Goal: Task Accomplishment & Management: Use online tool/utility

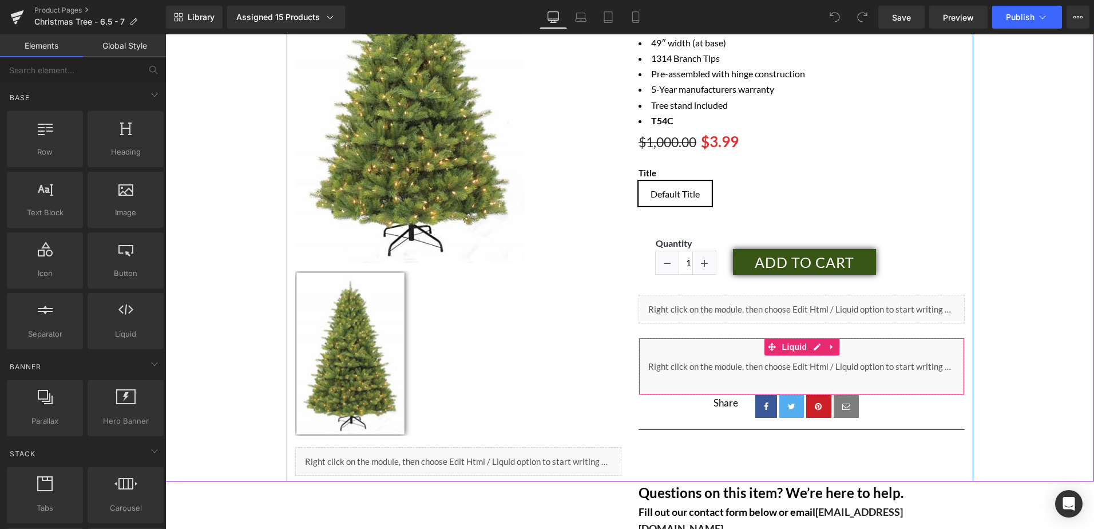
scroll to position [286, 0]
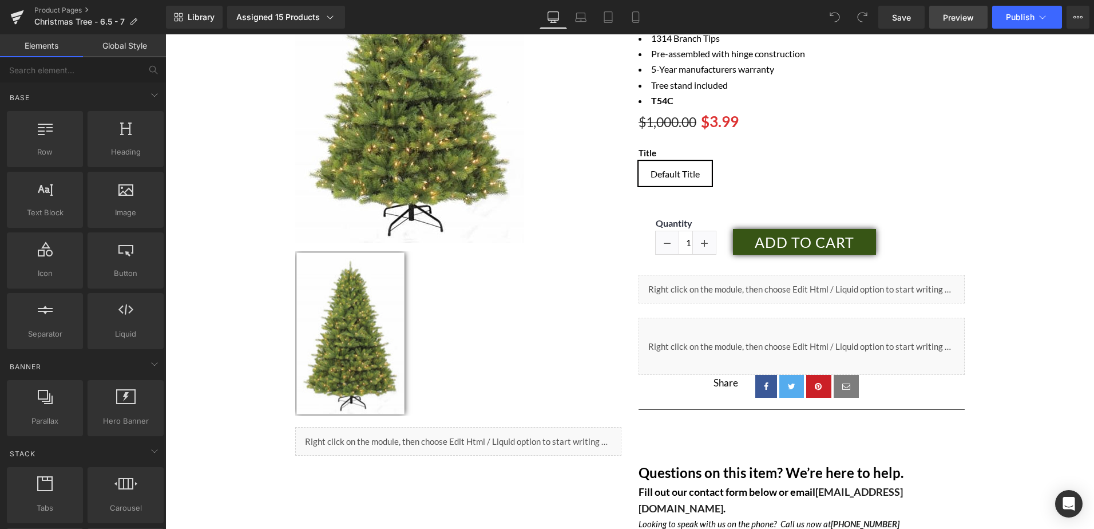
click at [955, 20] on span "Preview" at bounding box center [958, 17] width 31 height 12
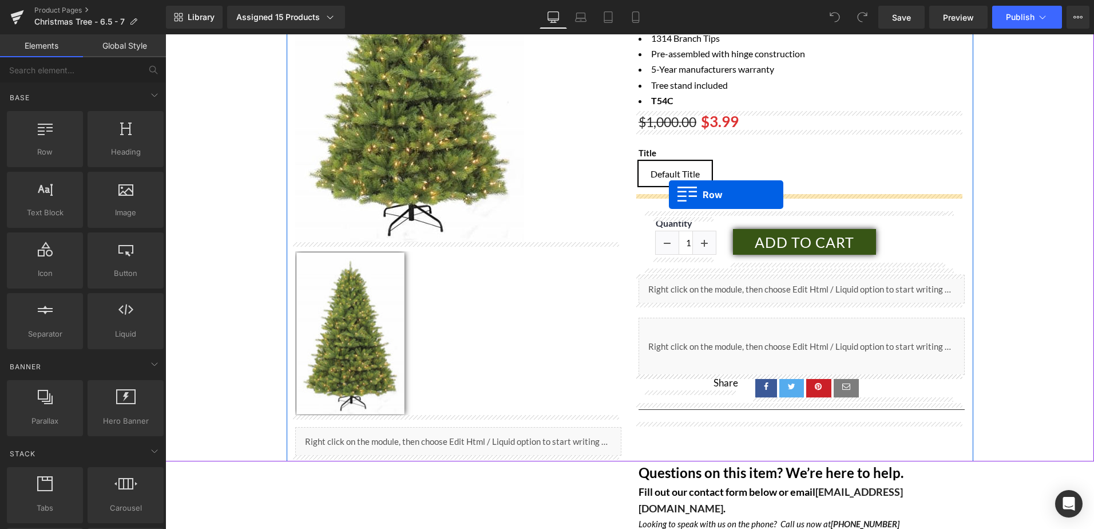
drag, startPoint x: 226, startPoint y: 188, endPoint x: 669, endPoint y: 195, distance: 443.1
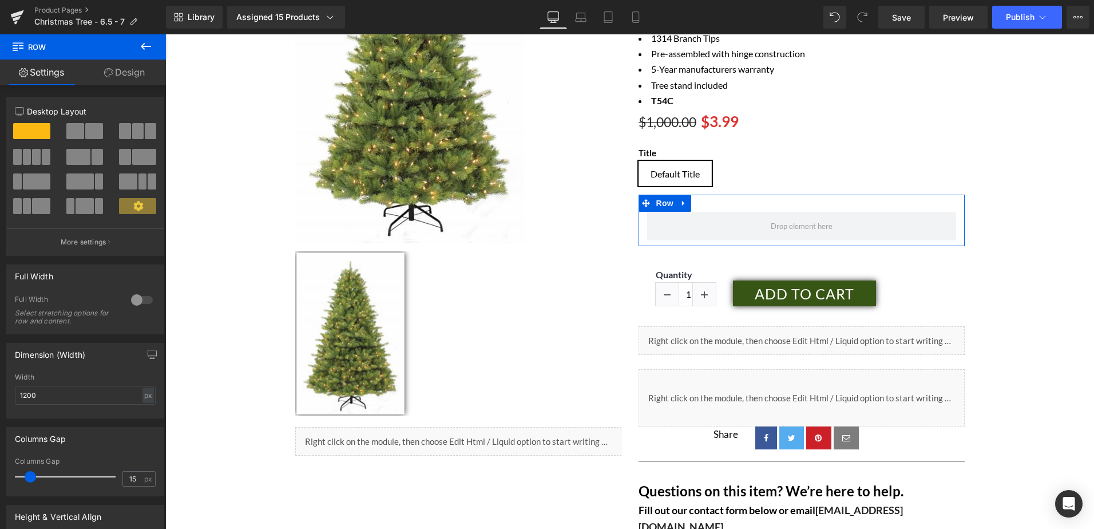
click at [132, 69] on link "Design" at bounding box center [124, 73] width 83 height 26
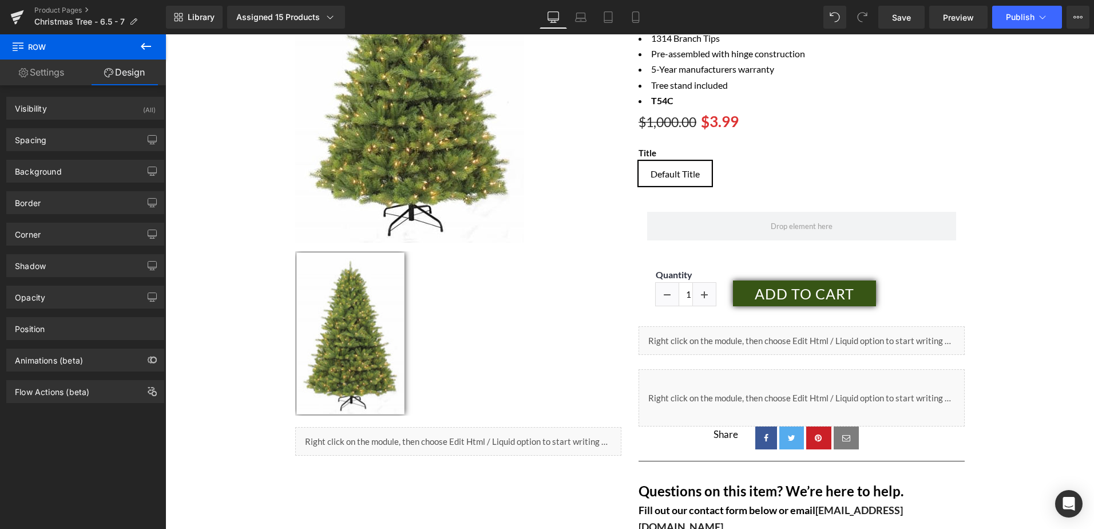
click at [149, 46] on icon at bounding box center [146, 46] width 10 height 7
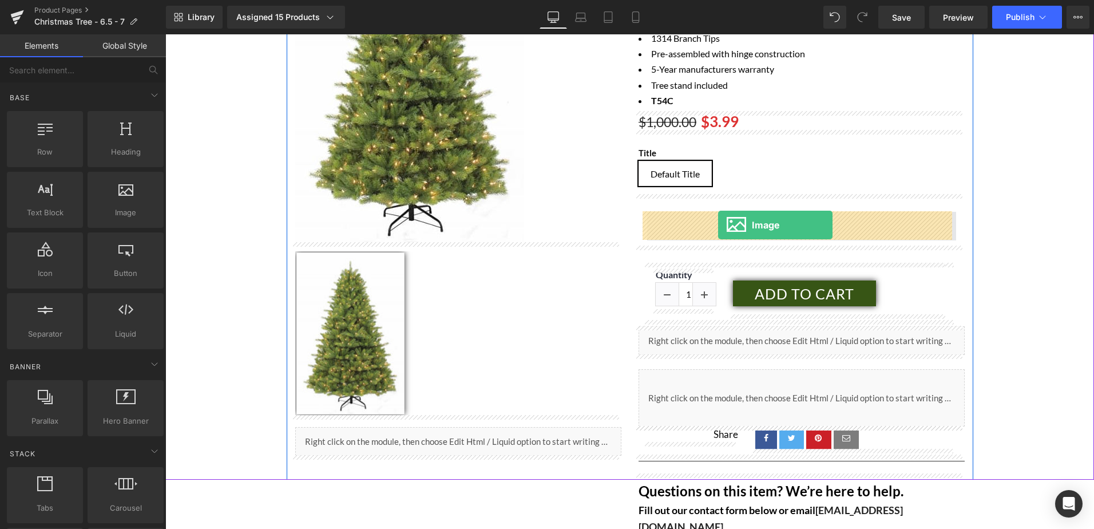
drag, startPoint x: 287, startPoint y: 248, endPoint x: 718, endPoint y: 225, distance: 431.6
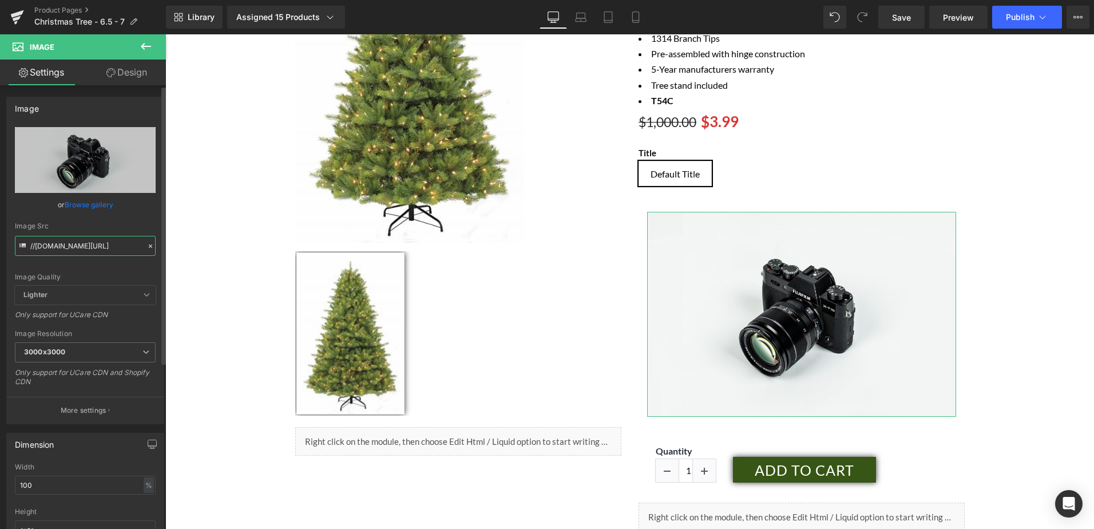
click at [69, 251] on input "//[DOMAIN_NAME][URL]" at bounding box center [85, 246] width 141 height 20
paste input "https://cdn.shopify.com/s/files/1/0410/9110/4924/files/PRE-SEASON_PROMO-LINK_TR…"
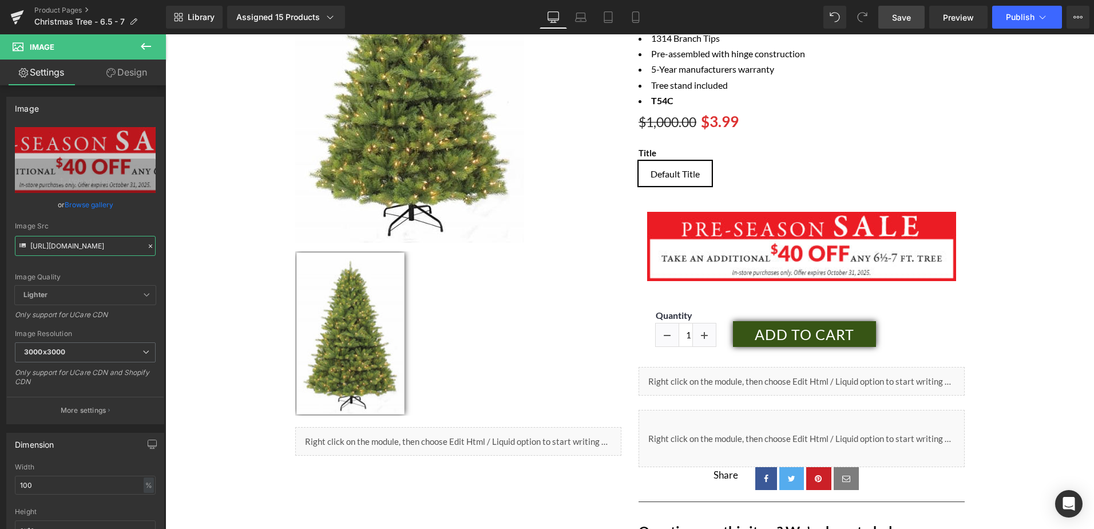
type input "https://cdn.shopify.com/s/files/1/0410/9110/4924/files/PRE-SEASON_PROMO-LINK_TR…"
click at [892, 9] on link "Save" at bounding box center [902, 17] width 46 height 23
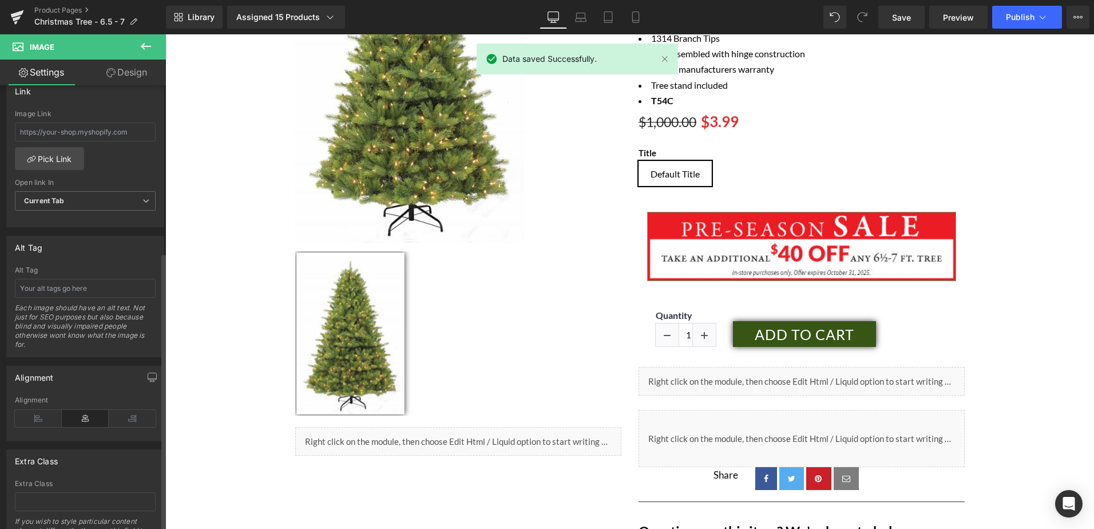
scroll to position [515, 0]
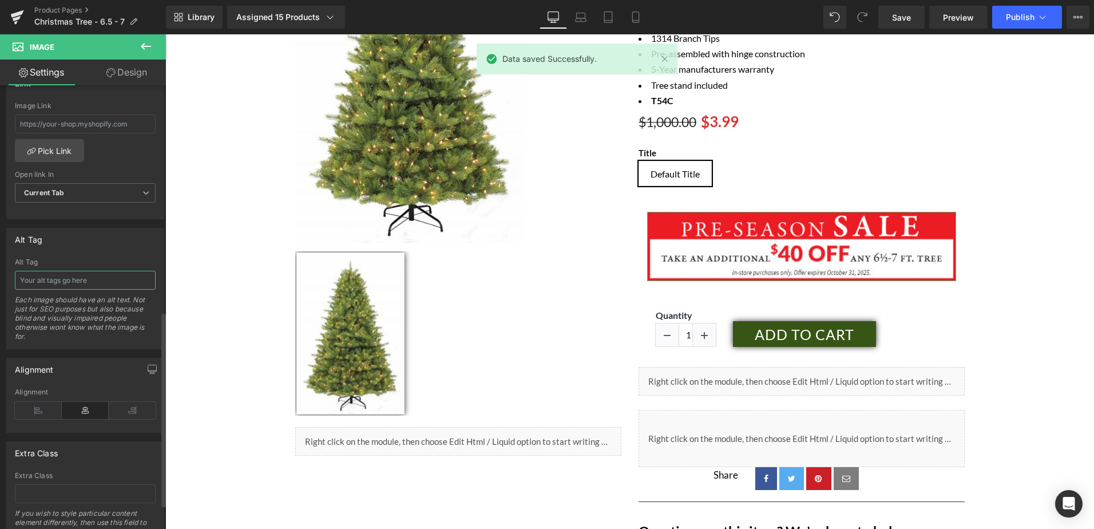
click at [58, 280] on input "text" at bounding box center [85, 280] width 141 height 19
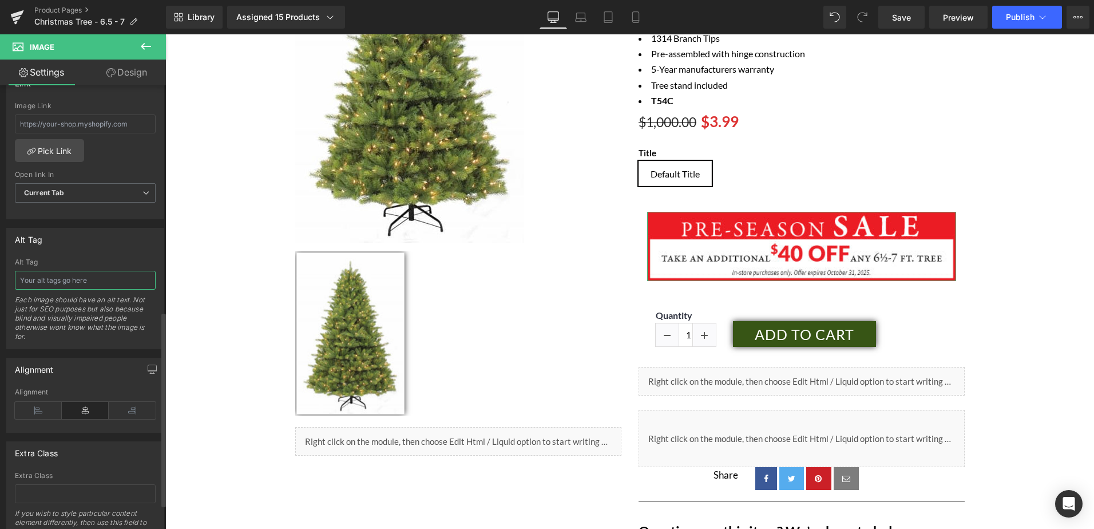
paste input "Pre-Season Tree Sale - Take an additional $40 off any 6.5-7' tree"
type input "Pre-Season Tree Sale - Take an additional $40 off any 6.5-7' tree"
click at [906, 21] on span "Save" at bounding box center [901, 17] width 19 height 12
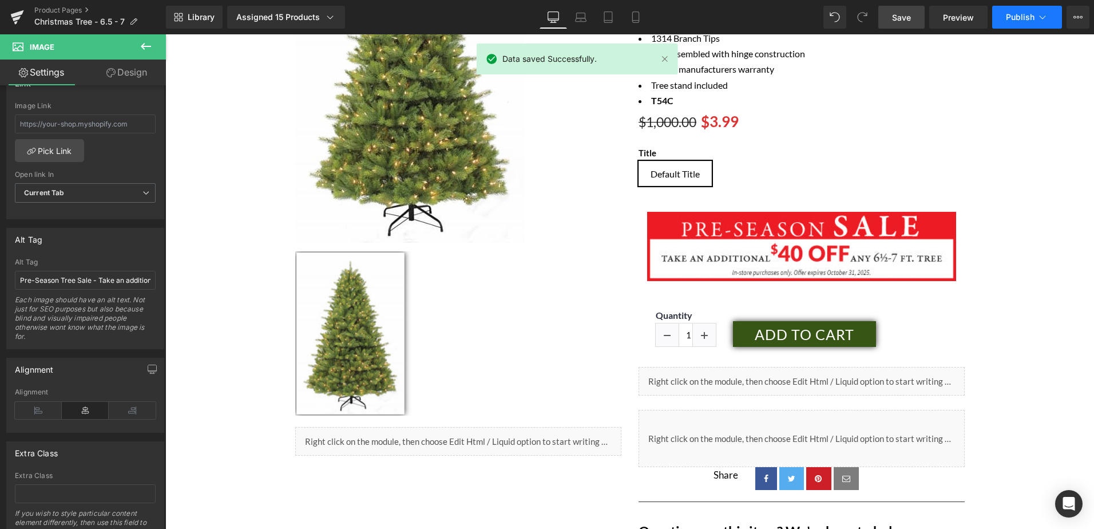
click at [1017, 18] on span "Publish" at bounding box center [1020, 17] width 29 height 9
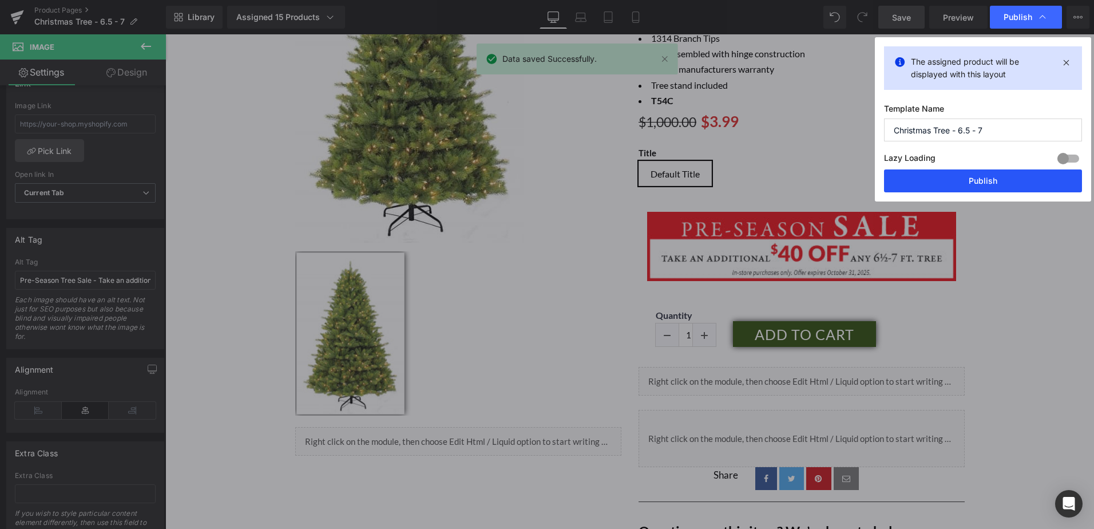
click at [955, 180] on button "Publish" at bounding box center [983, 180] width 198 height 23
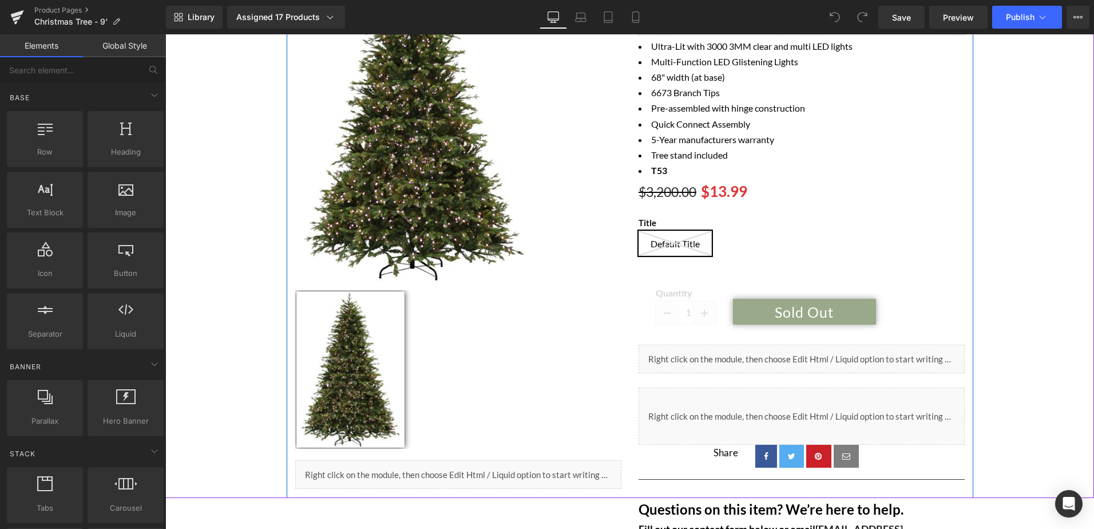
scroll to position [286, 0]
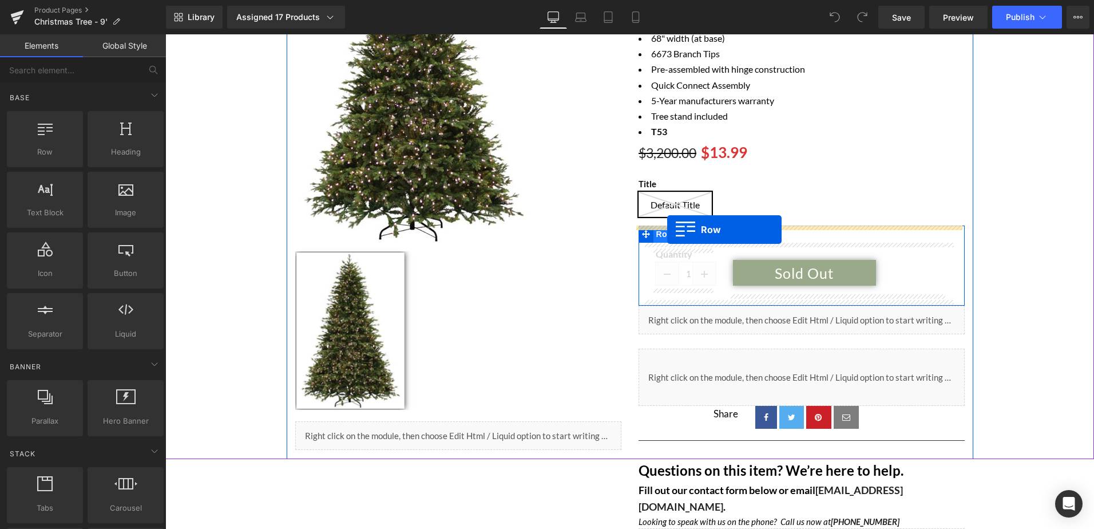
drag, startPoint x: 278, startPoint y: 193, endPoint x: 667, endPoint y: 230, distance: 391.5
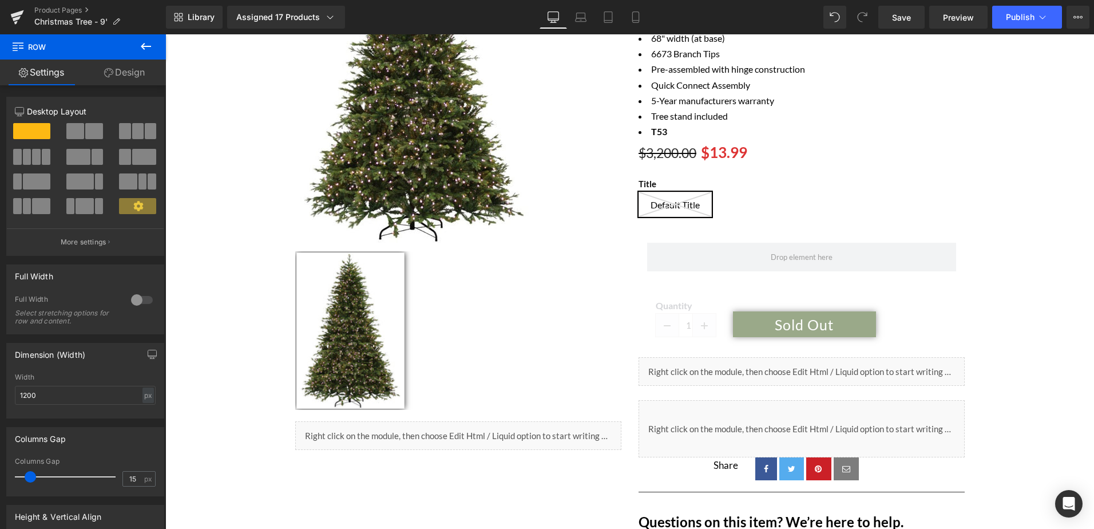
drag, startPoint x: 144, startPoint y: 37, endPoint x: 143, endPoint y: 49, distance: 11.5
click at [144, 37] on button at bounding box center [146, 46] width 40 height 25
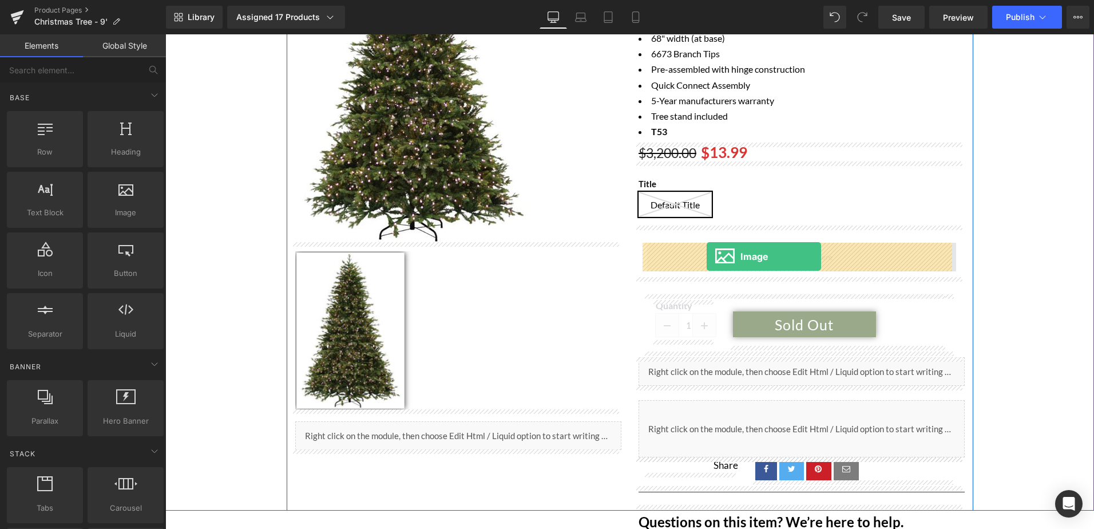
drag, startPoint x: 293, startPoint y: 251, endPoint x: 707, endPoint y: 256, distance: 413.9
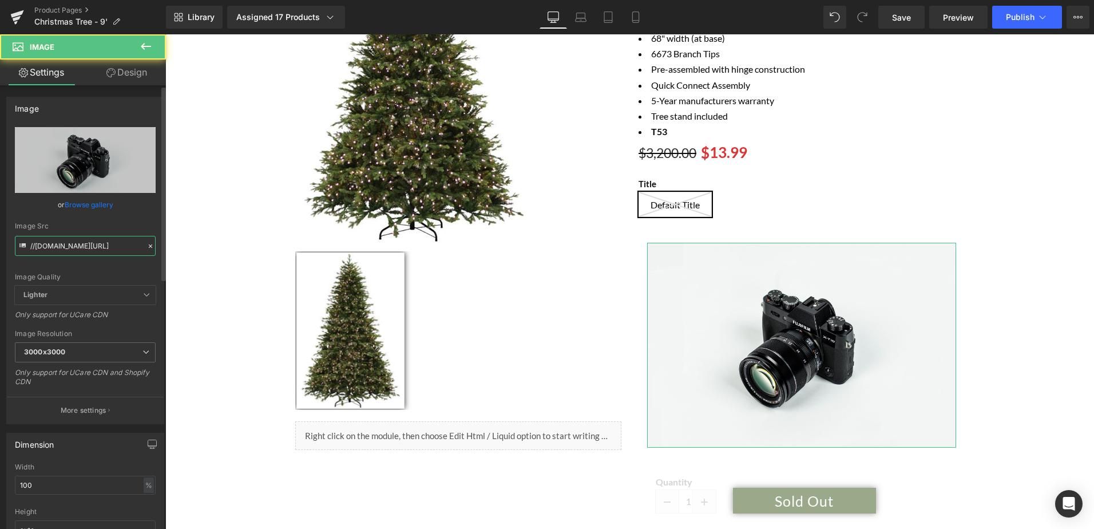
click at [75, 254] on input "//[DOMAIN_NAME][URL]" at bounding box center [85, 246] width 141 height 20
paste input "https://cdn.shopify.com/s/files/1/0410/9110/4924/files/PRE-SEASON_PROMO-LINK_TR…"
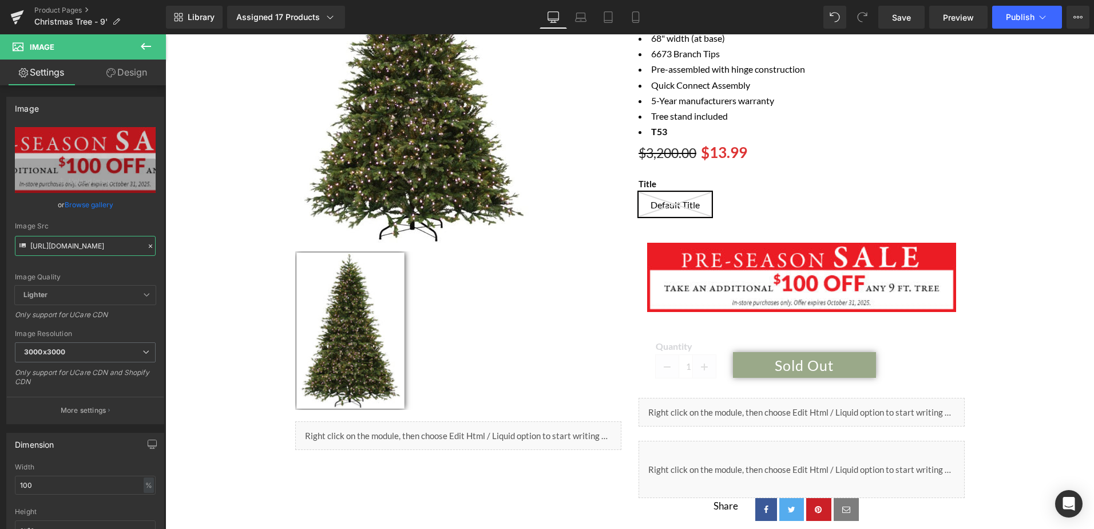
type input "https://cdn.shopify.com/s/files/1/0410/9110/4924/files/PRE-SEASON_PROMO-LINK_TR…"
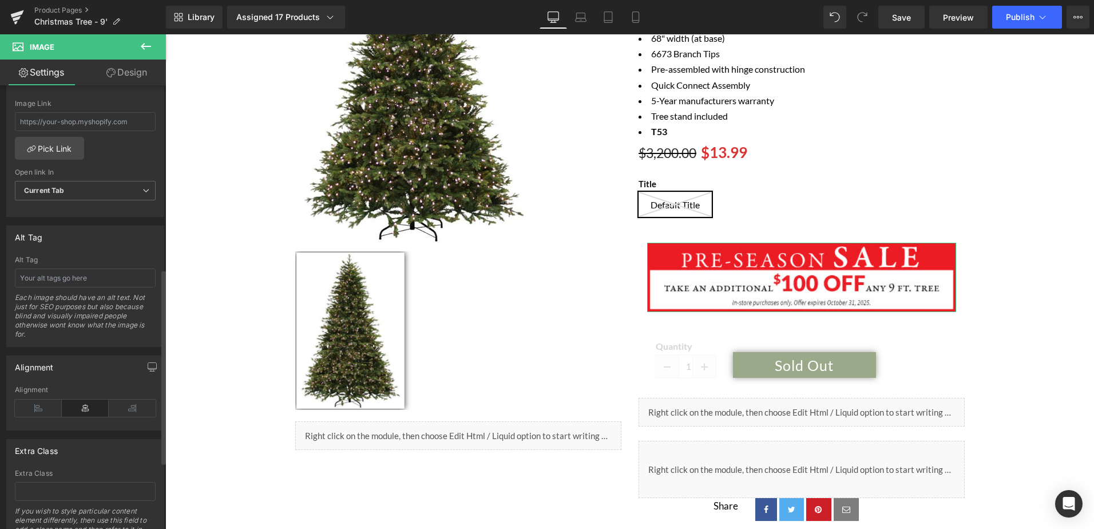
scroll to position [572, 0]
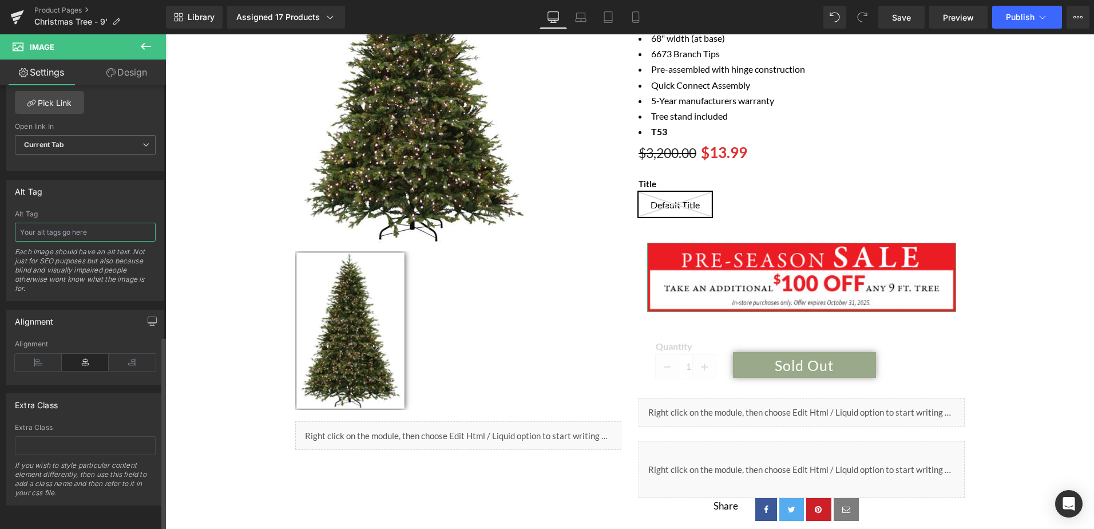
click at [44, 226] on input "text" at bounding box center [85, 232] width 141 height 19
paste input "Pre-Season Tree Sale - Take $100 off any 9' tree"
type input "Pre-Season Tree Sale - Take $100 off any 9' tree"
click at [909, 19] on span "Save" at bounding box center [901, 17] width 19 height 12
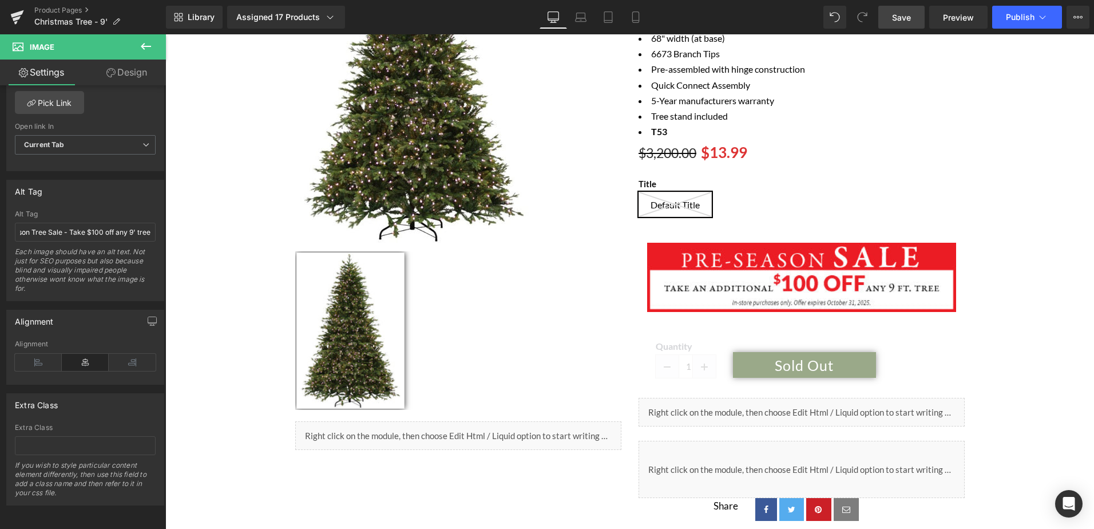
scroll to position [0, 0]
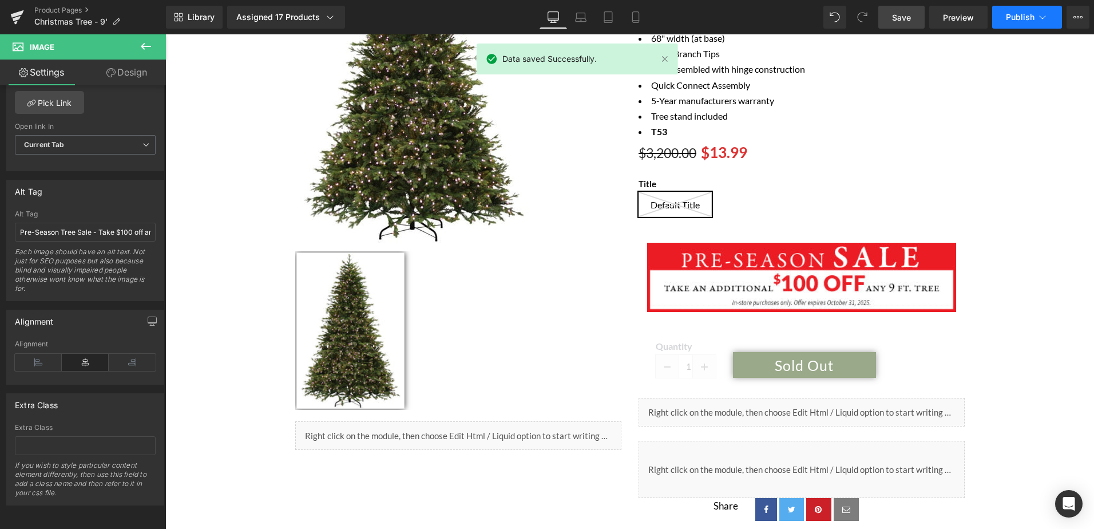
click at [1023, 14] on span "Publish" at bounding box center [1020, 17] width 29 height 9
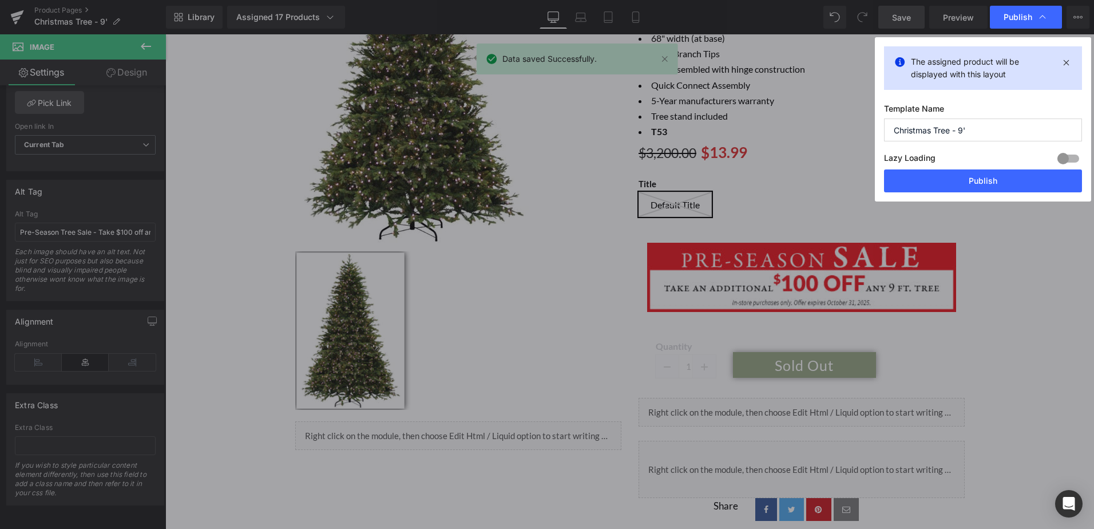
click at [1003, 192] on div "The assigned product will be displayed with this layout Template Name Christmas…" at bounding box center [983, 119] width 216 height 164
click at [1001, 187] on button "Publish" at bounding box center [983, 180] width 198 height 23
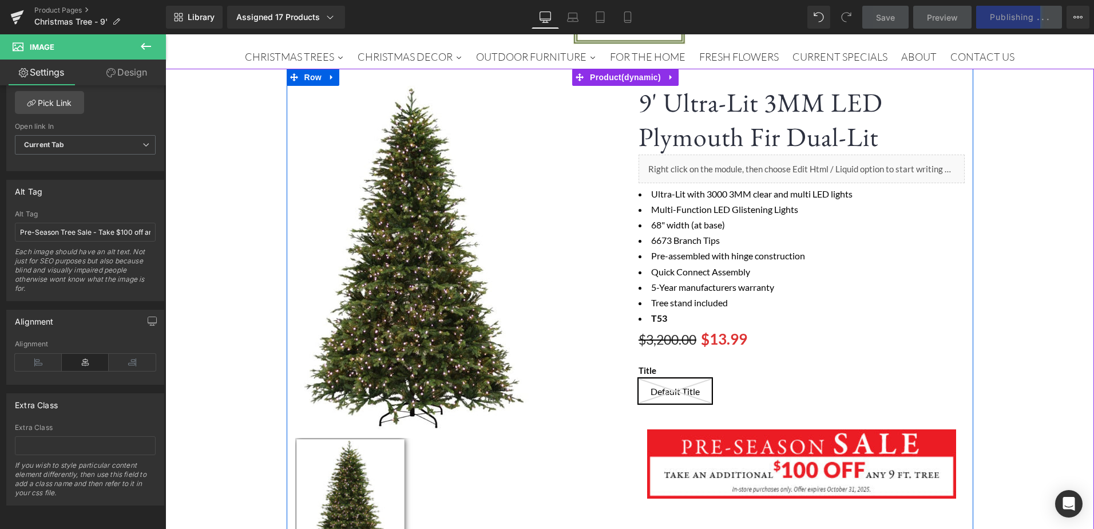
scroll to position [286, 0]
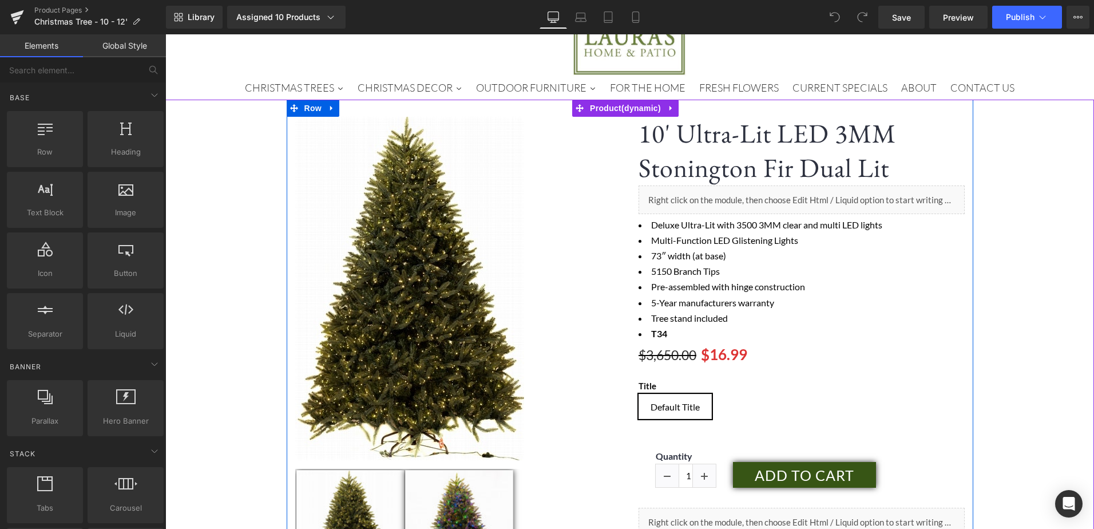
scroll to position [286, 0]
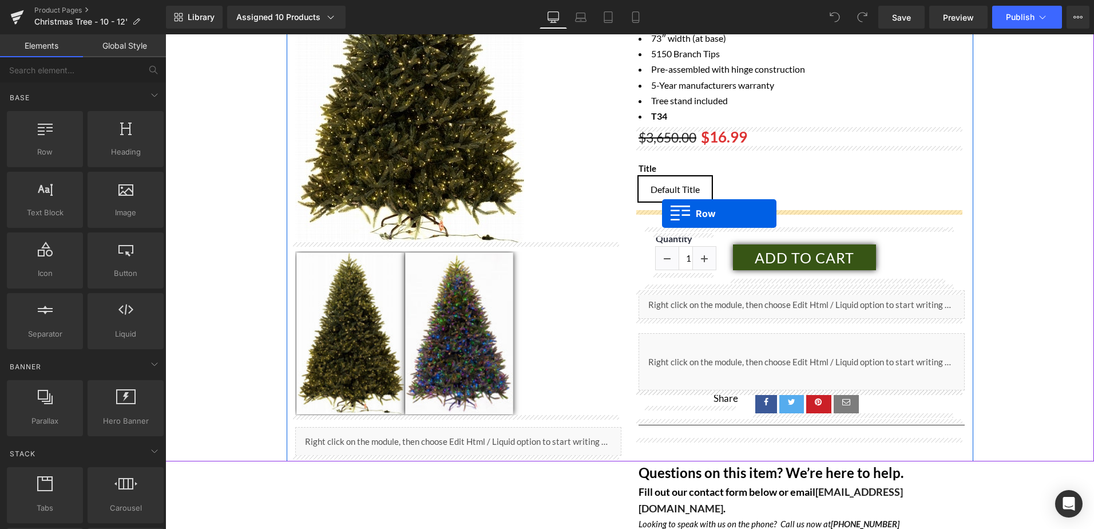
drag, startPoint x: 307, startPoint y: 193, endPoint x: 662, endPoint y: 213, distance: 356.0
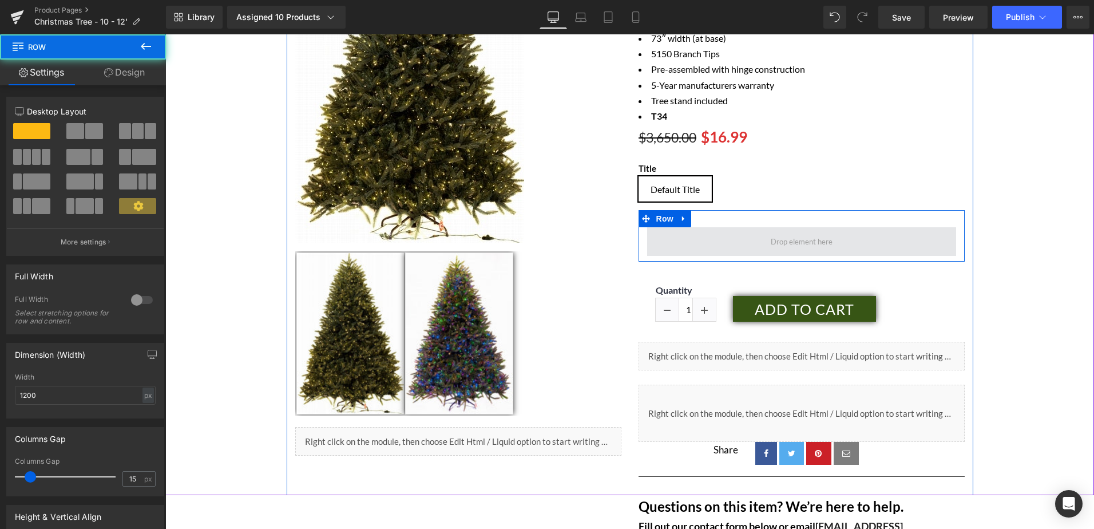
click at [701, 240] on span at bounding box center [801, 241] width 309 height 29
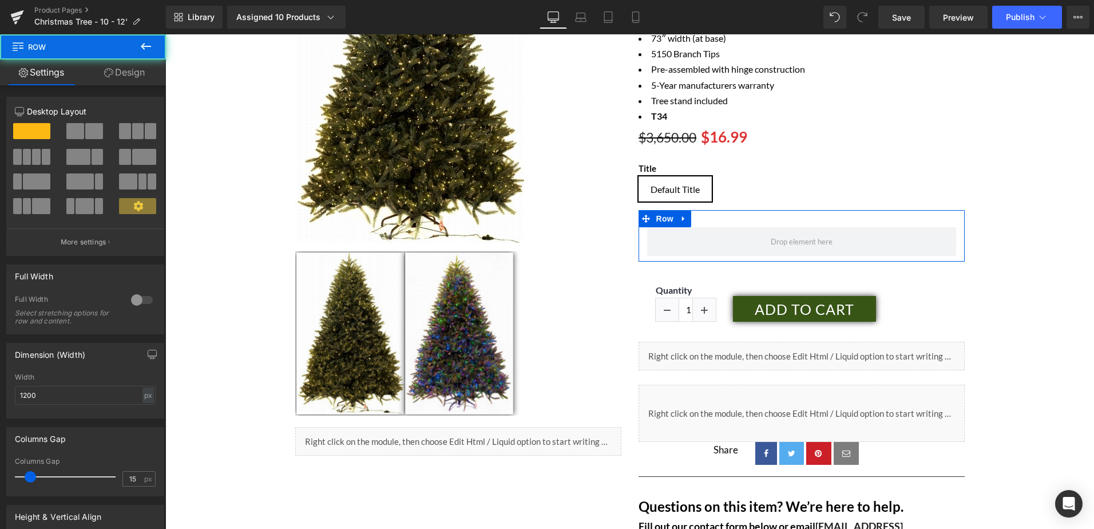
click at [120, 64] on link "Design" at bounding box center [124, 73] width 83 height 26
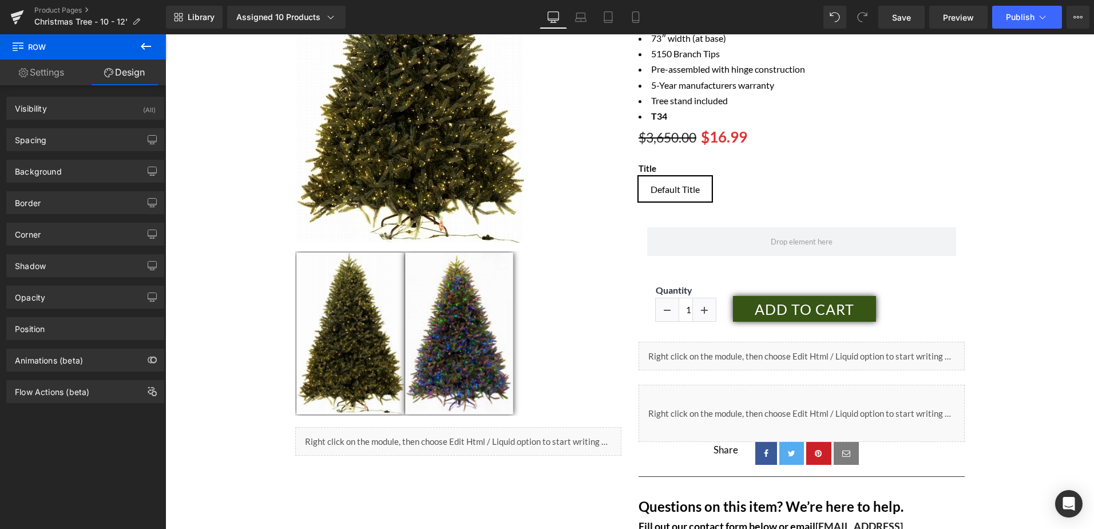
click at [137, 48] on button at bounding box center [146, 46] width 40 height 25
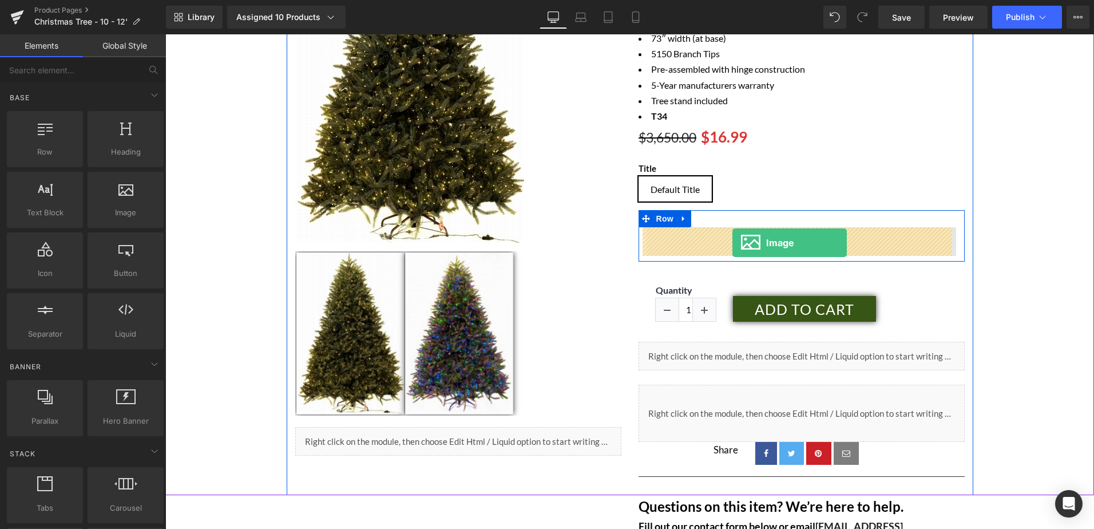
drag, startPoint x: 400, startPoint y: 200, endPoint x: 733, endPoint y: 243, distance: 335.3
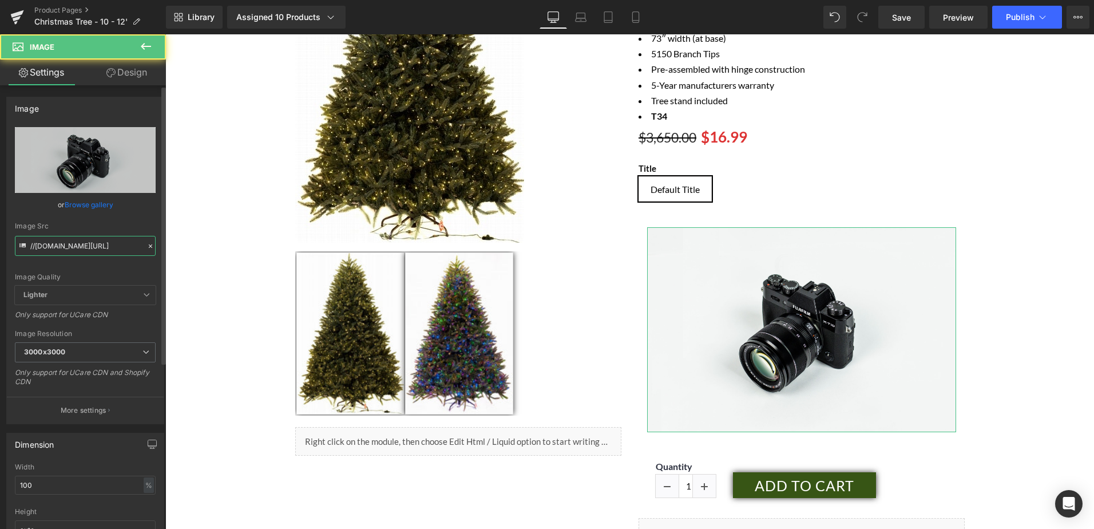
click at [86, 248] on input "//[DOMAIN_NAME][URL]" at bounding box center [85, 246] width 141 height 20
paste input "[URL][DOMAIN_NAME]"
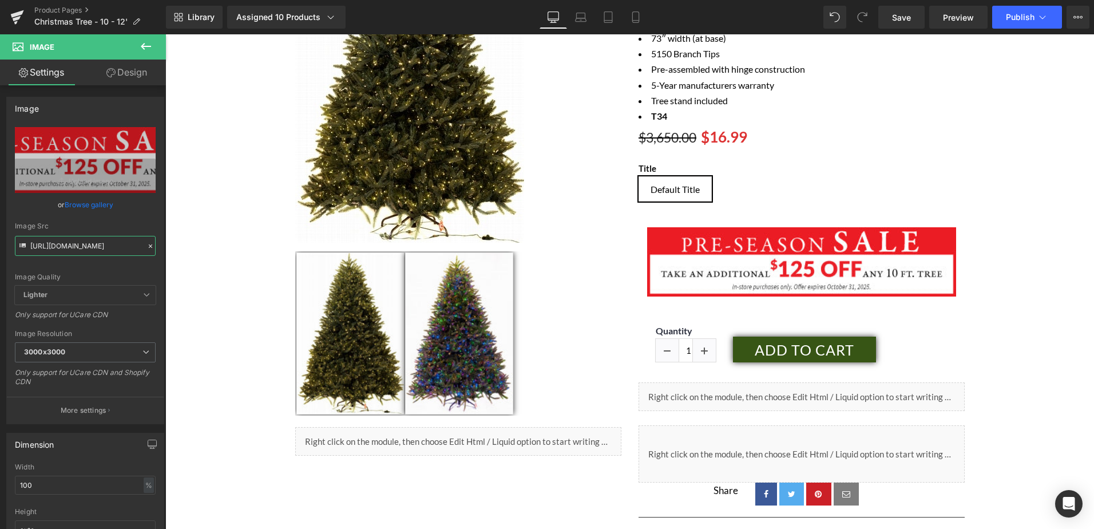
type input "[URL][DOMAIN_NAME]"
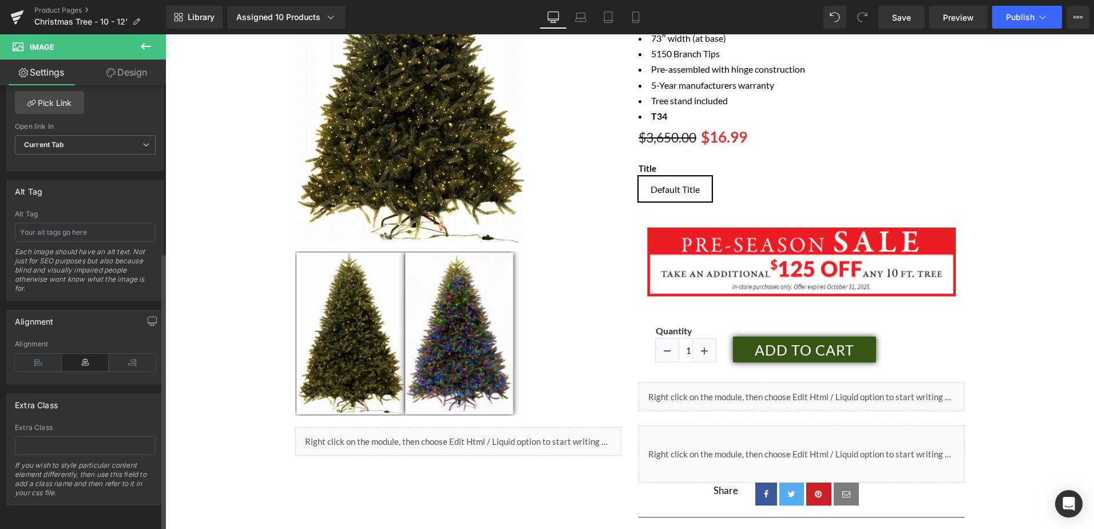
scroll to position [572, 0]
click at [58, 223] on input "text" at bounding box center [85, 232] width 141 height 19
paste input "Pre-Season Tree Sale - Save $125 off 10' Tree"
type input "Pre-Season Tree Sale - Save $125 off 10' Tree"
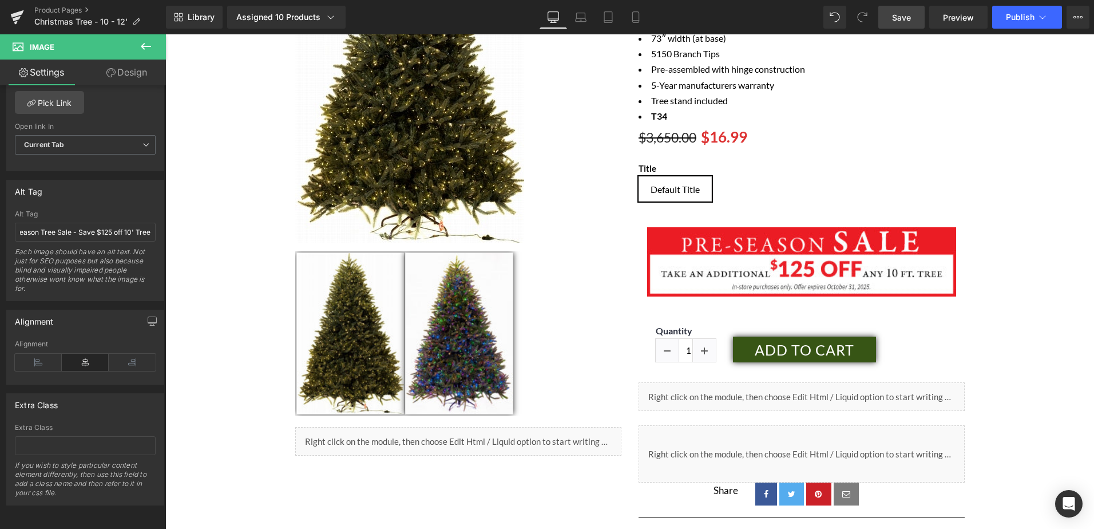
click at [902, 24] on link "Save" at bounding box center [902, 17] width 46 height 23
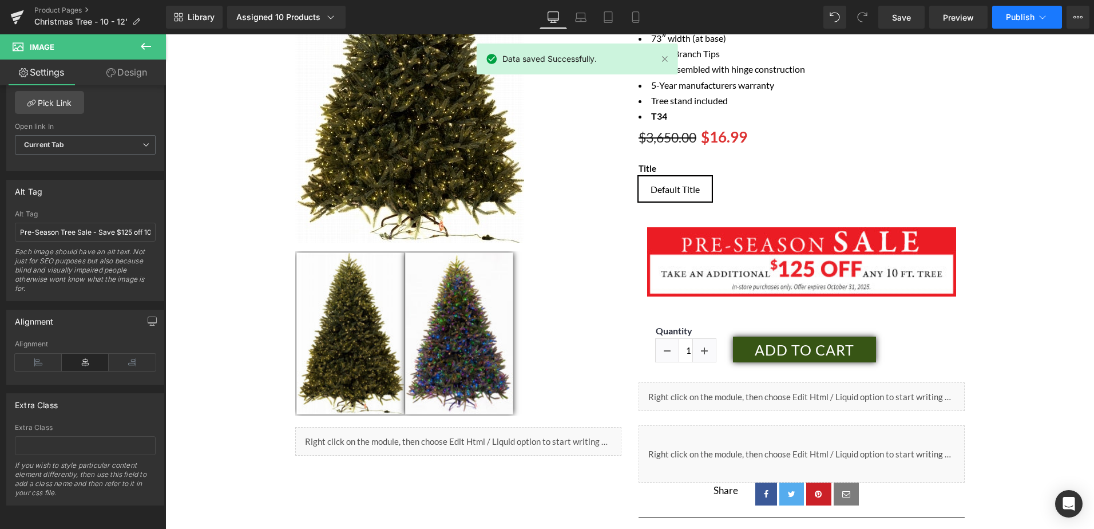
click at [1034, 17] on span "Publish" at bounding box center [1020, 17] width 29 height 9
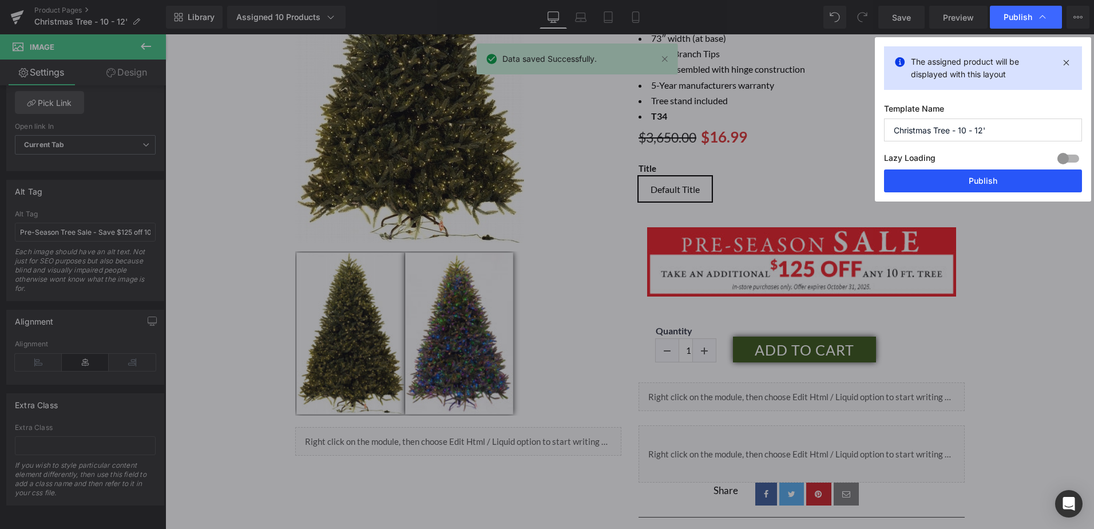
click at [978, 190] on button "Publish" at bounding box center [983, 180] width 198 height 23
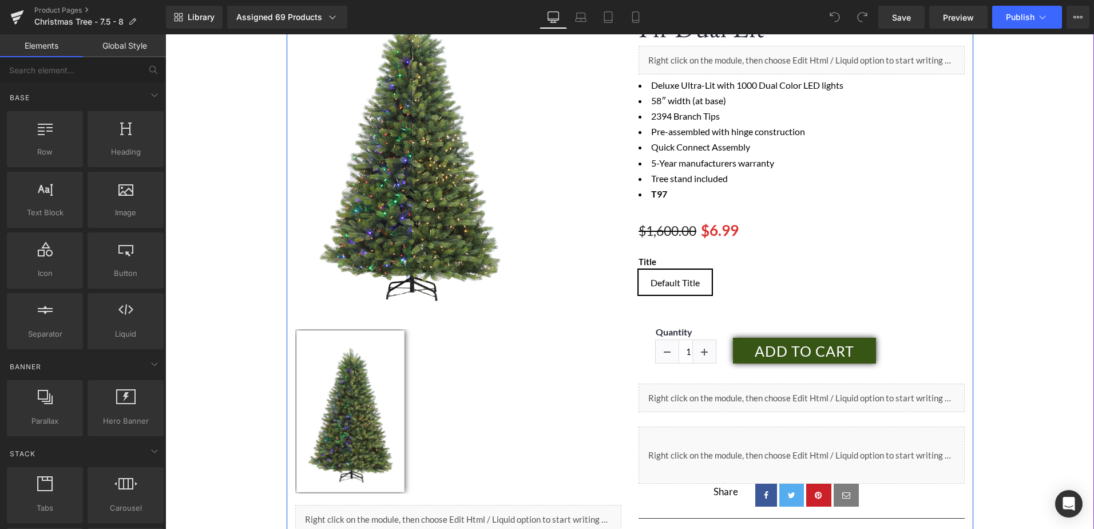
scroll to position [229, 0]
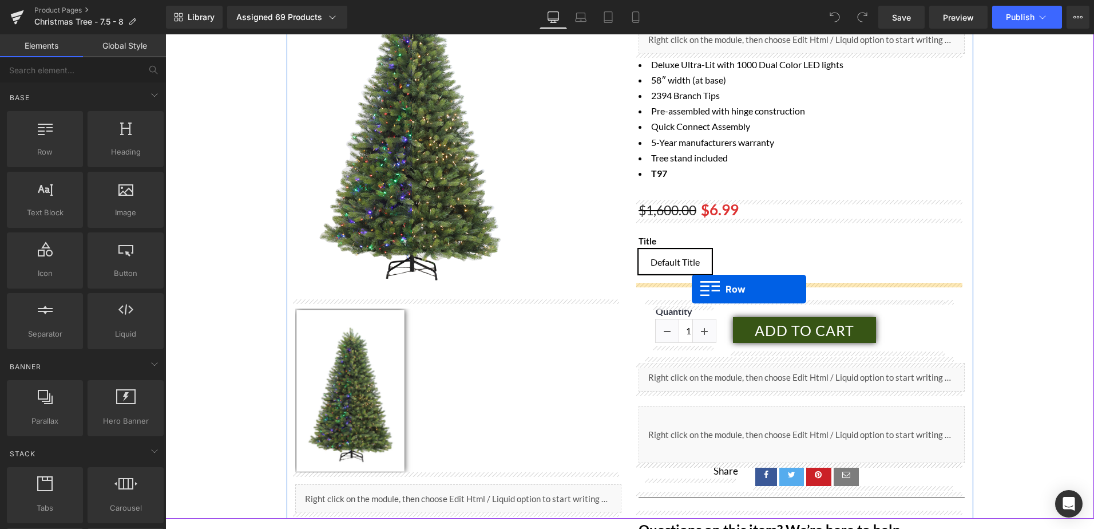
drag, startPoint x: 222, startPoint y: 184, endPoint x: 692, endPoint y: 289, distance: 482.2
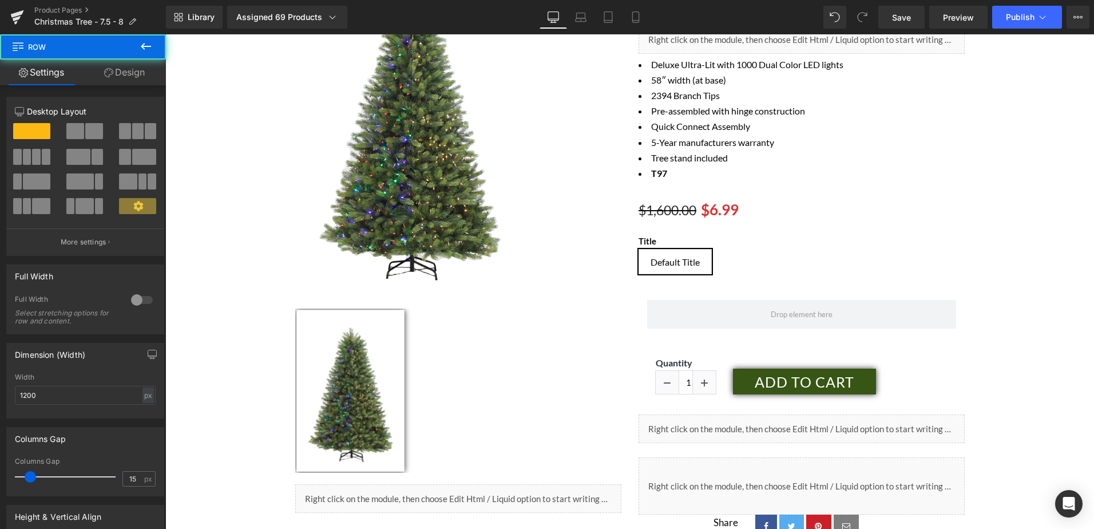
click at [144, 43] on icon at bounding box center [146, 46] width 10 height 7
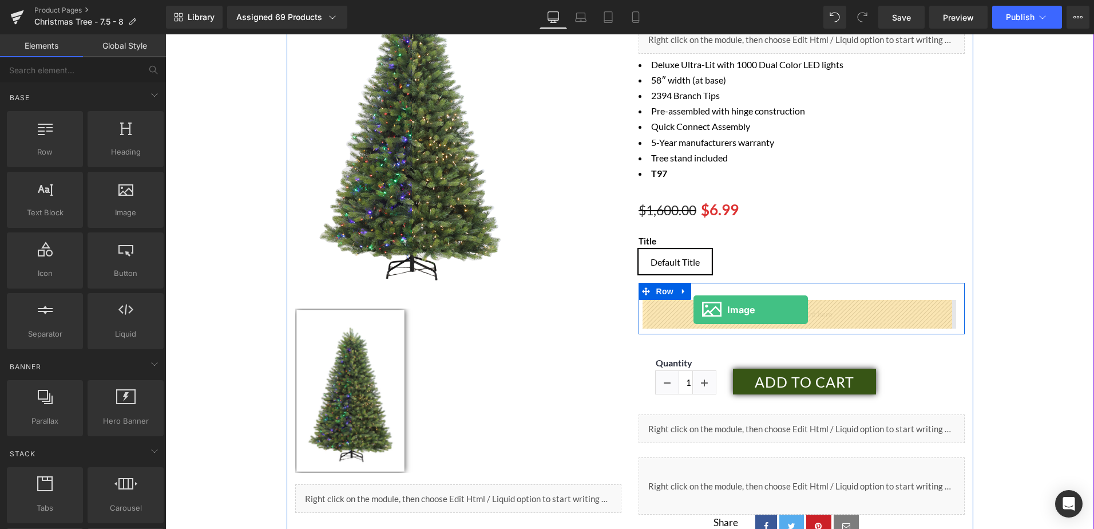
drag, startPoint x: 301, startPoint y: 250, endPoint x: 694, endPoint y: 310, distance: 397.2
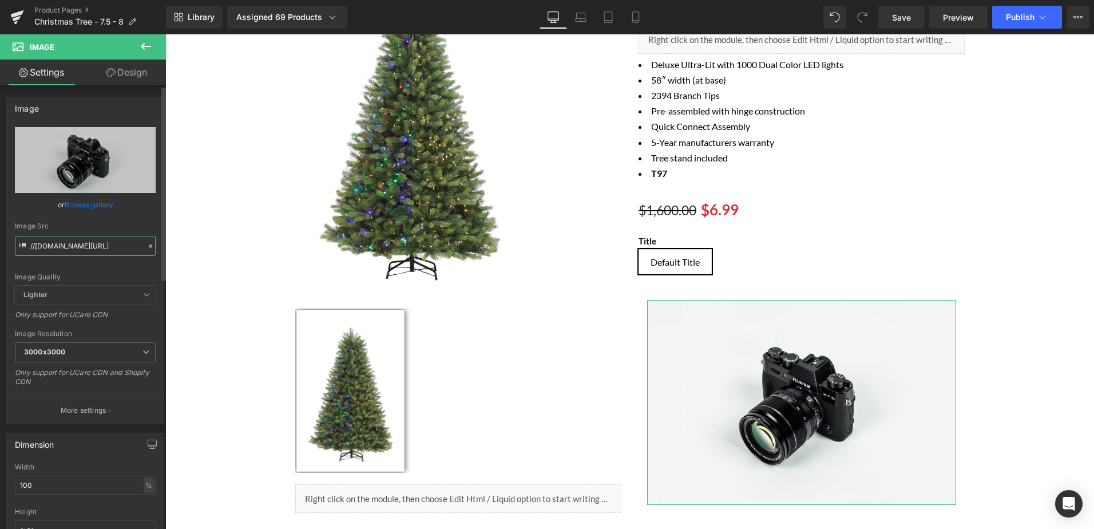
click at [52, 248] on input "//[DOMAIN_NAME][URL]" at bounding box center [85, 246] width 141 height 20
paste input "https://cdn.shopify.com/s/files/1/0410/9110/4924/files/PRE-SEASON_PROMO-LINK_TR…"
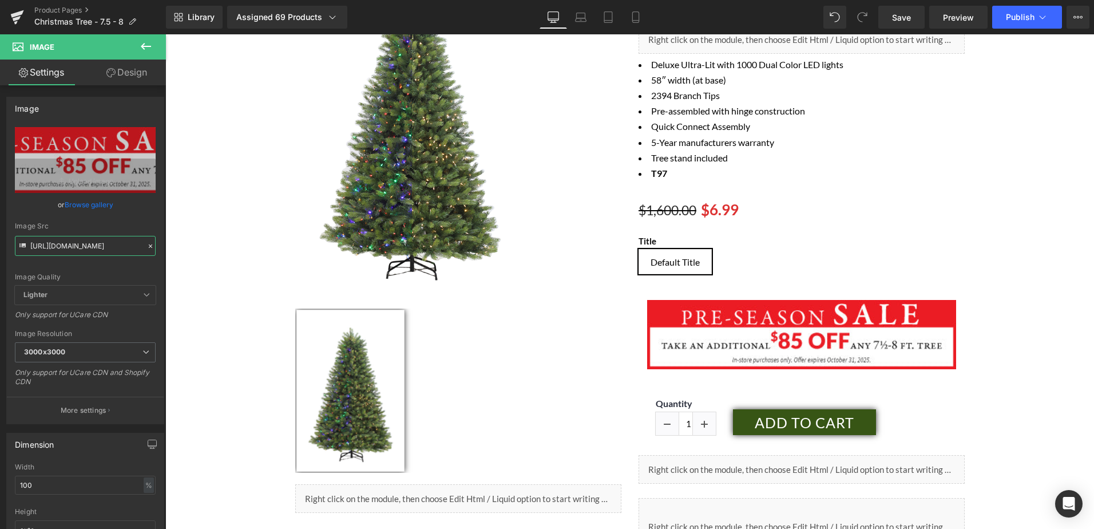
type input "https://cdn.shopify.com/s/files/1/0410/9110/4924/files/PRE-SEASON_PROMO-LINK_TR…"
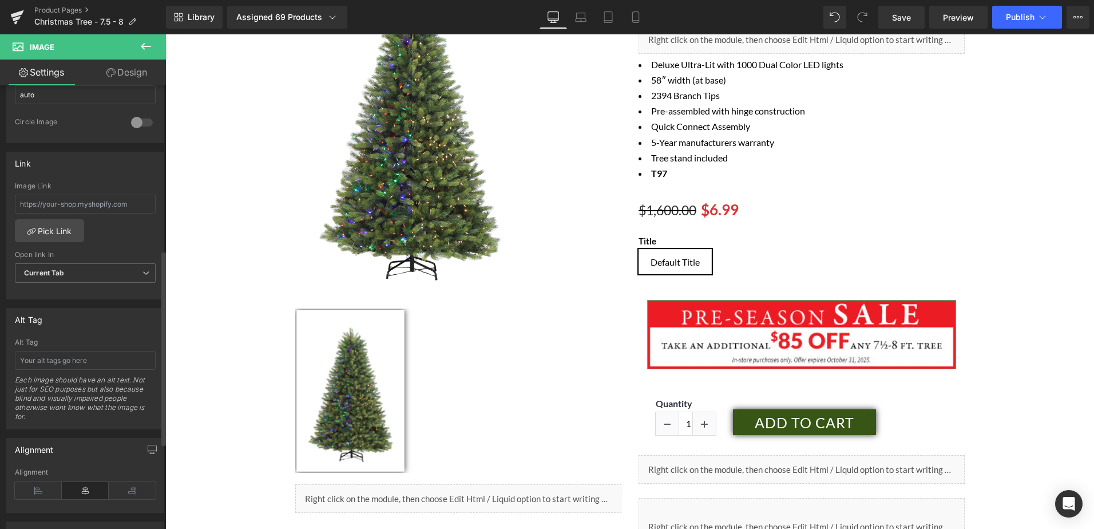
scroll to position [458, 0]
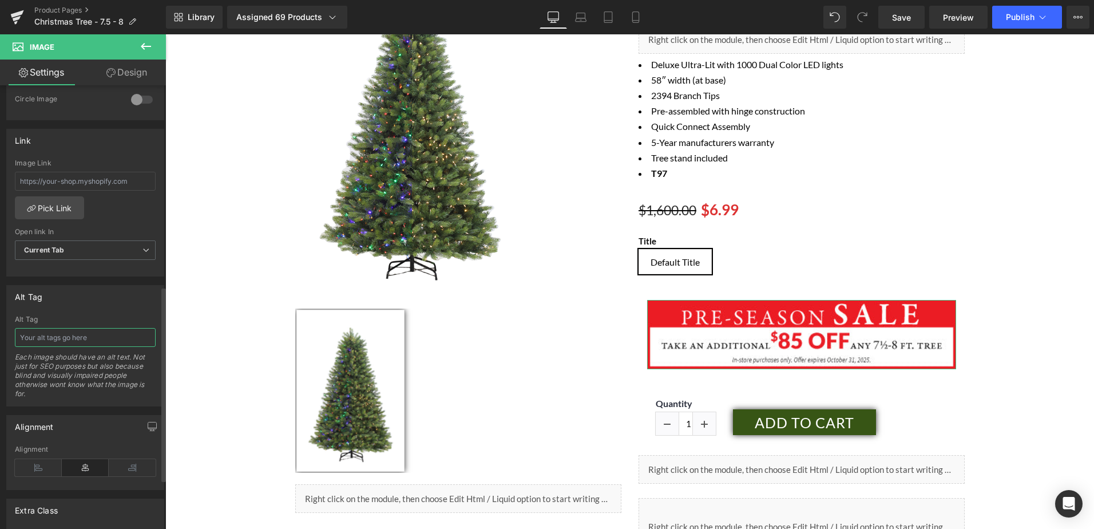
click at [45, 343] on input "text" at bounding box center [85, 337] width 141 height 19
paste input "Pre-Season Tree Sale - Take an additional $85 off any 7.5-8' tree"
type input "Pre-Season Tree Sale - Take an additional $85 off any 7.5-8' tree"
click at [892, 25] on link "Save" at bounding box center [902, 17] width 46 height 23
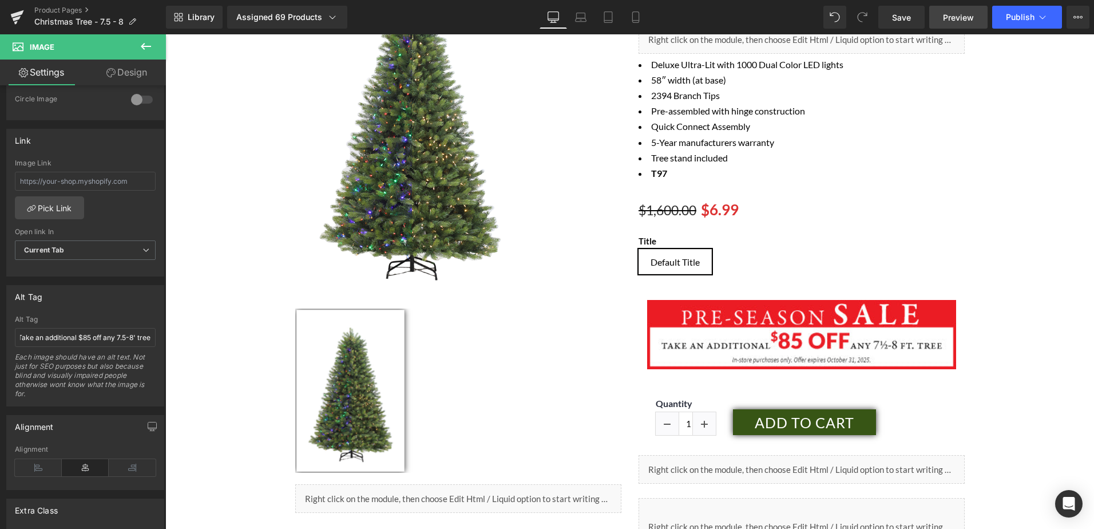
scroll to position [0, 0]
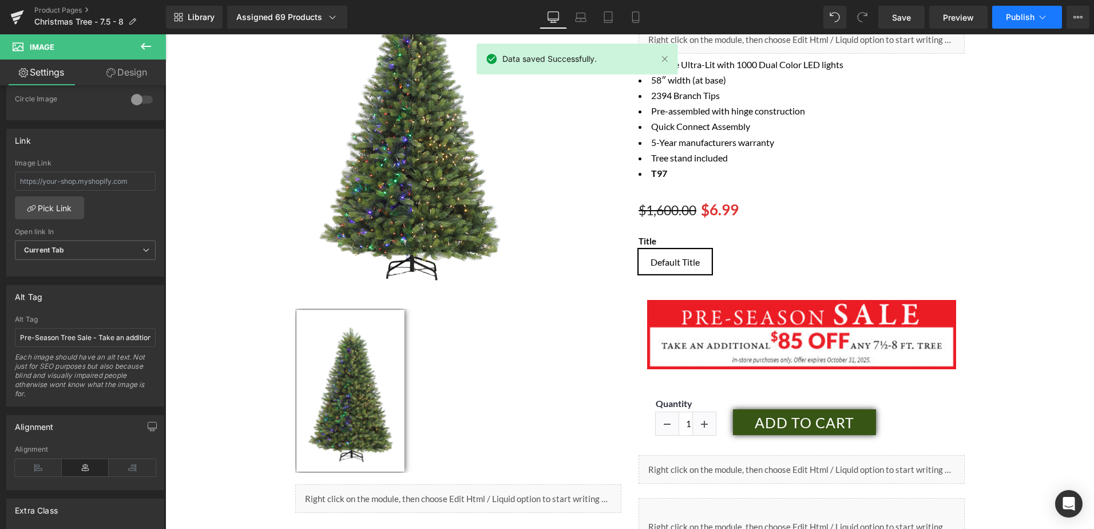
click at [1022, 13] on span "Publish" at bounding box center [1020, 17] width 29 height 9
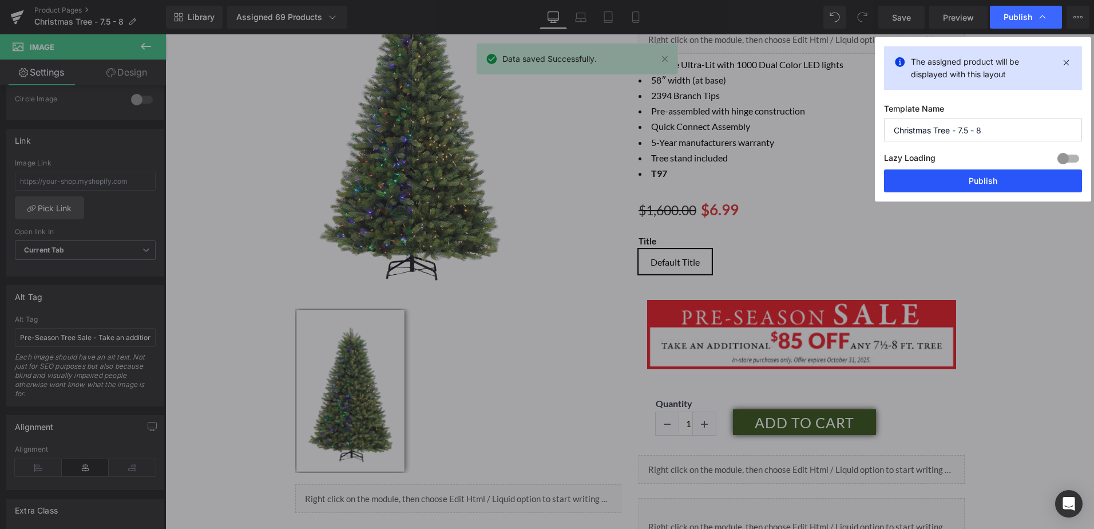
click at [970, 184] on button "Publish" at bounding box center [983, 180] width 198 height 23
